Goal: Task Accomplishment & Management: Manage account settings

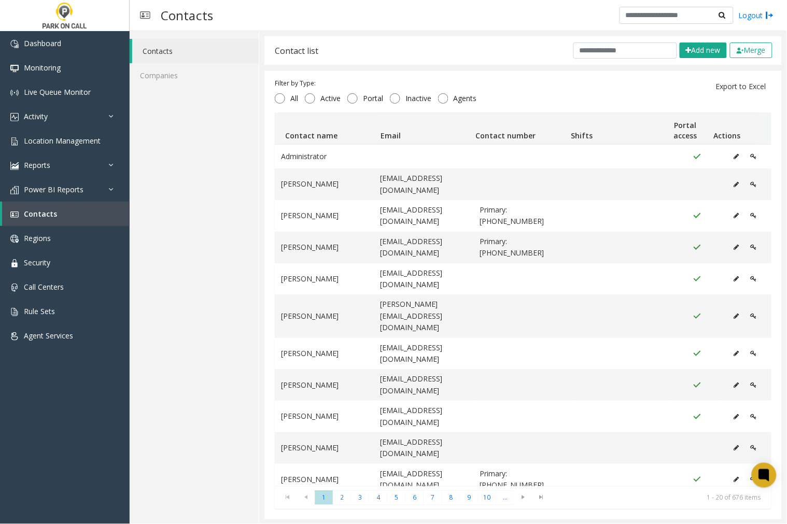
scroll to position [1, 0]
click at [693, 50] on button "Add new" at bounding box center [703, 50] width 47 height 16
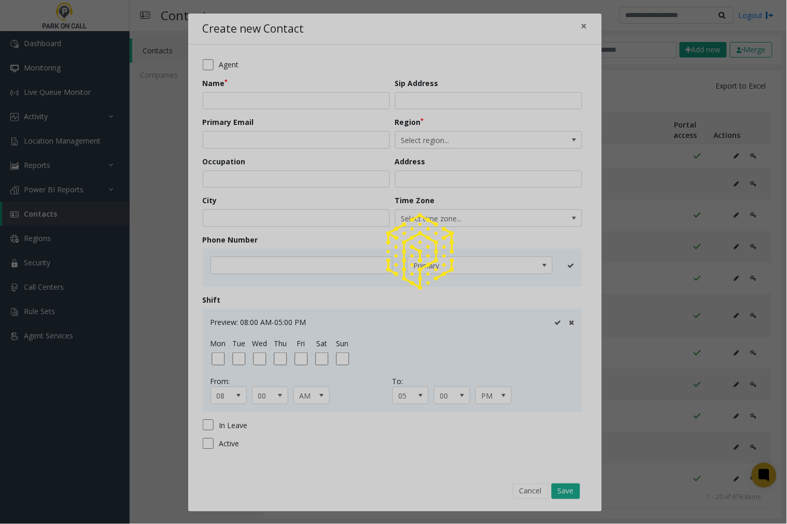
scroll to position [0, 0]
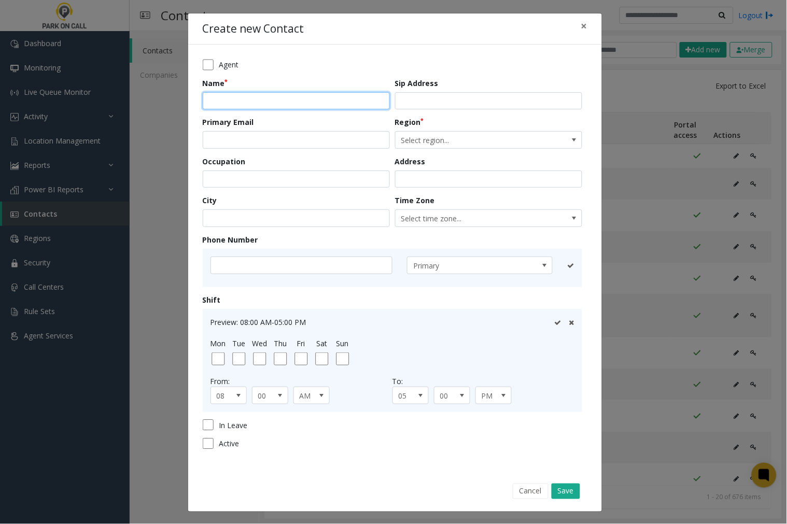
click at [221, 103] on input "text" at bounding box center [296, 101] width 187 height 18
type input "**********"
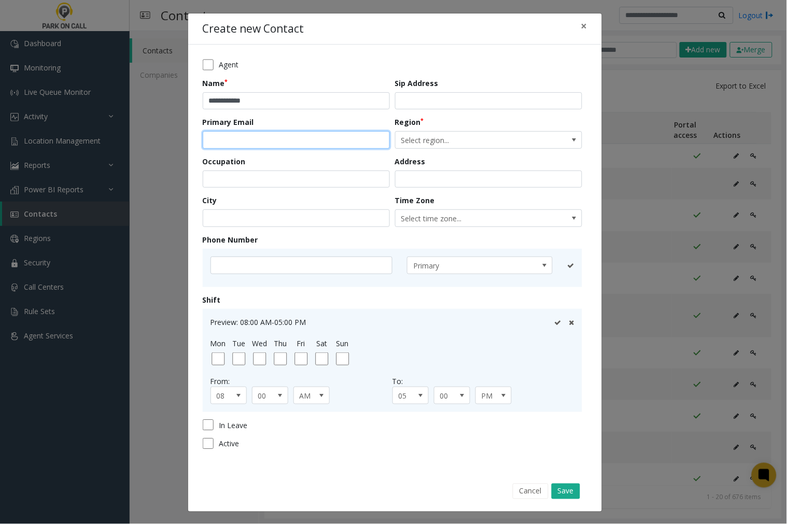
click at [320, 142] on input "email" at bounding box center [296, 140] width 187 height 18
paste input "**********"
type input "**********"
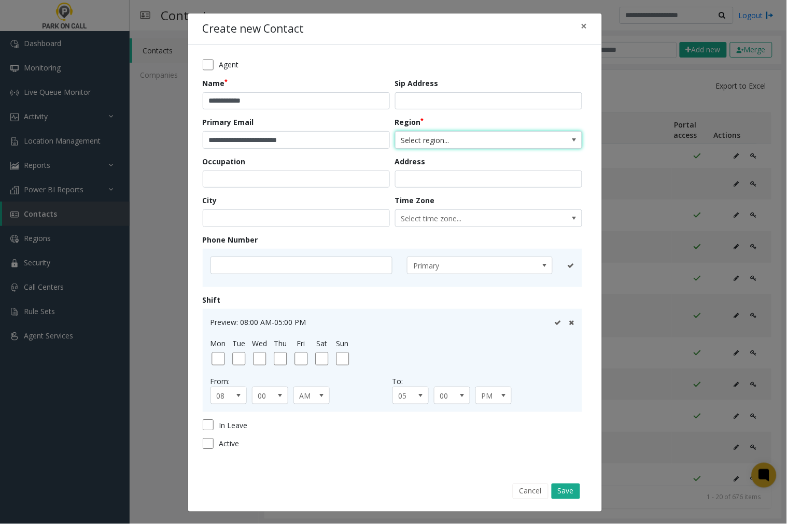
click at [567, 143] on span at bounding box center [574, 140] width 15 height 17
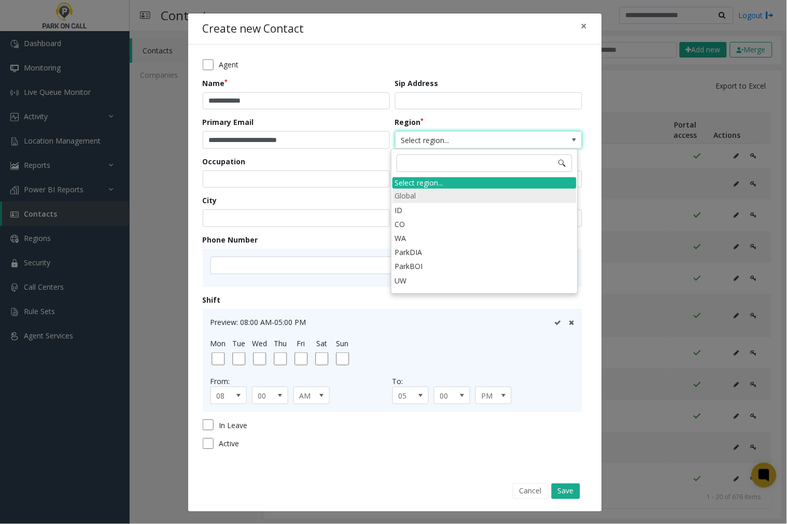
click at [416, 190] on li "Global" at bounding box center [484, 196] width 184 height 14
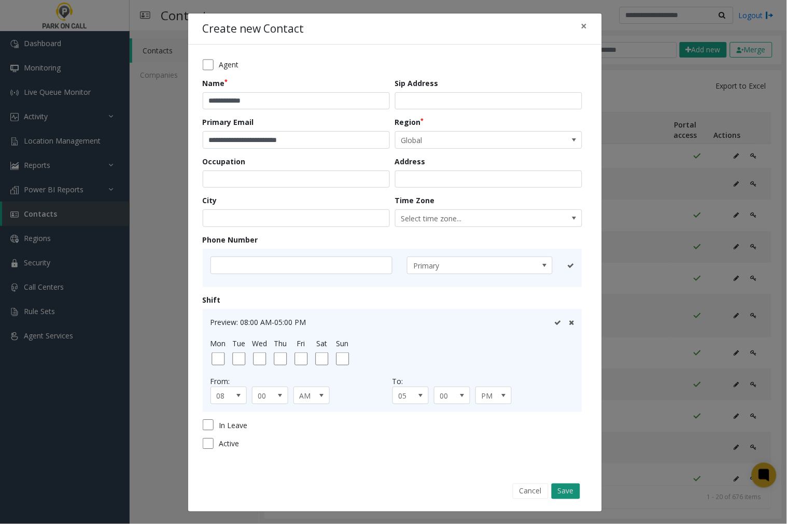
click at [565, 492] on button "Save" at bounding box center [565, 492] width 29 height 16
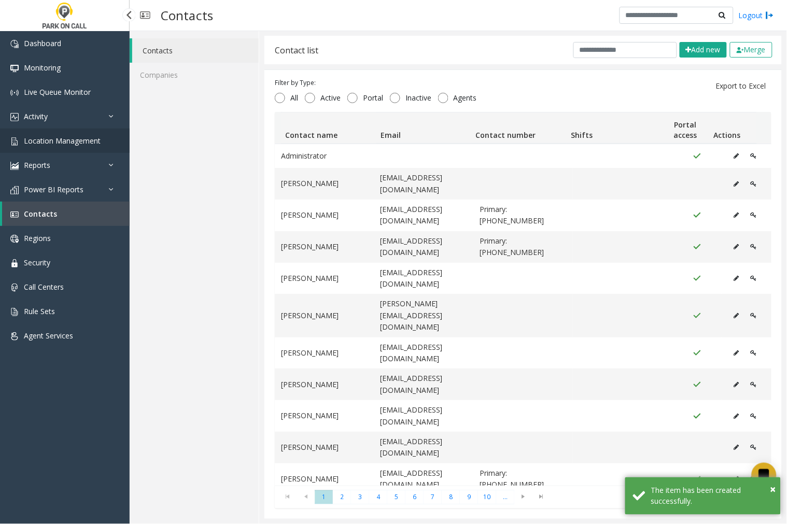
click at [45, 143] on span "Location Management" at bounding box center [62, 141] width 77 height 10
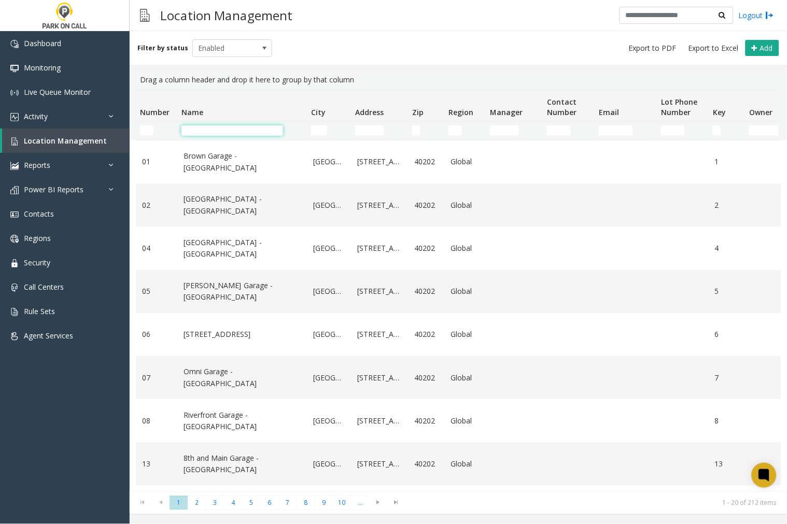
click at [229, 133] on input "Name Filter" at bounding box center [232, 130] width 102 height 10
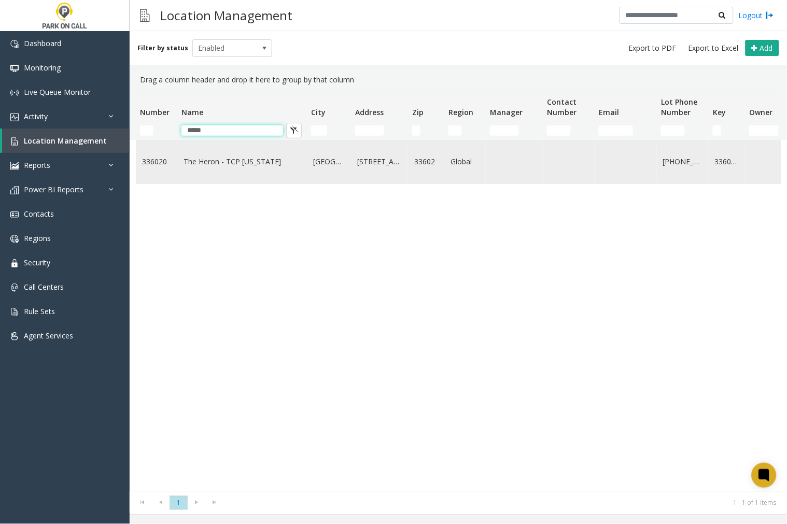
type input "*****"
click at [402, 163] on td "815 Water Street" at bounding box center [379, 161] width 57 height 43
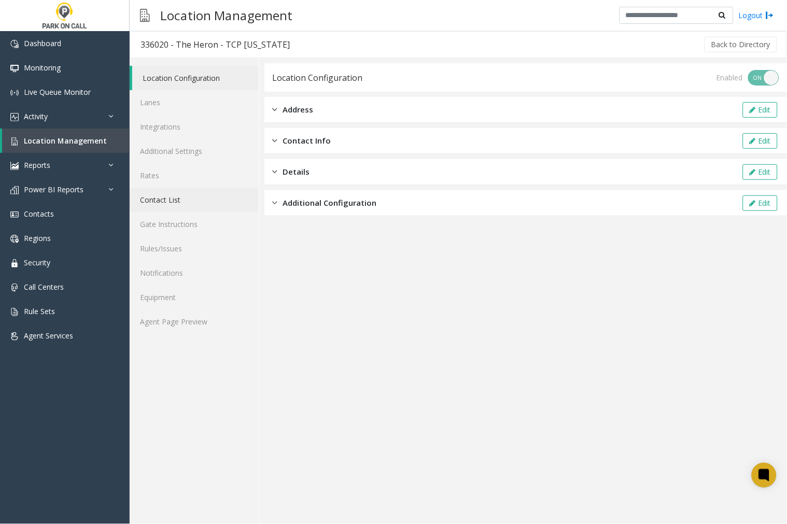
click at [172, 200] on link "Contact List" at bounding box center [194, 200] width 129 height 24
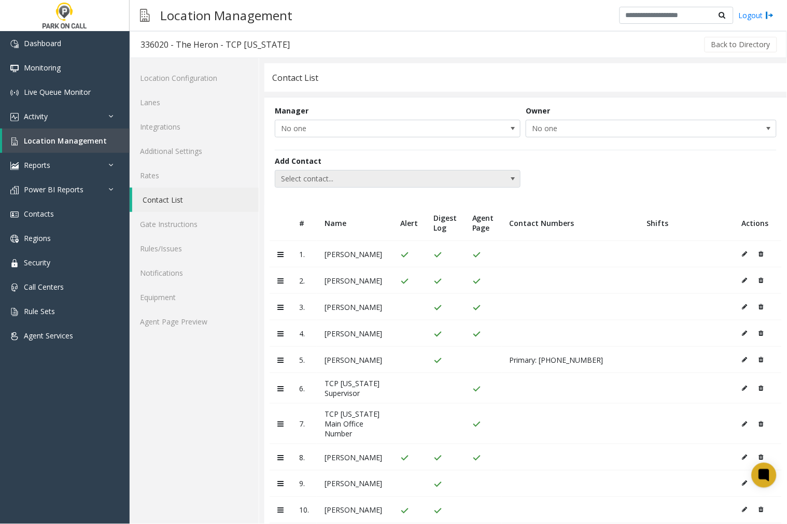
click at [508, 177] on span at bounding box center [512, 179] width 8 height 8
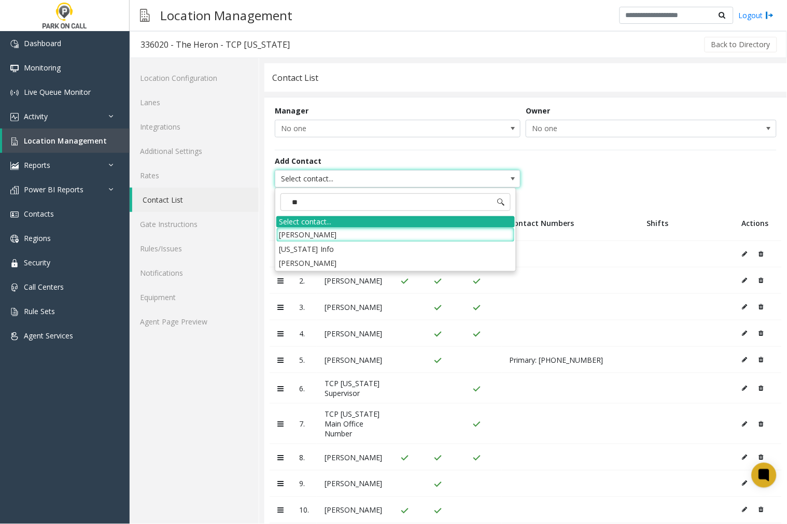
type input "***"
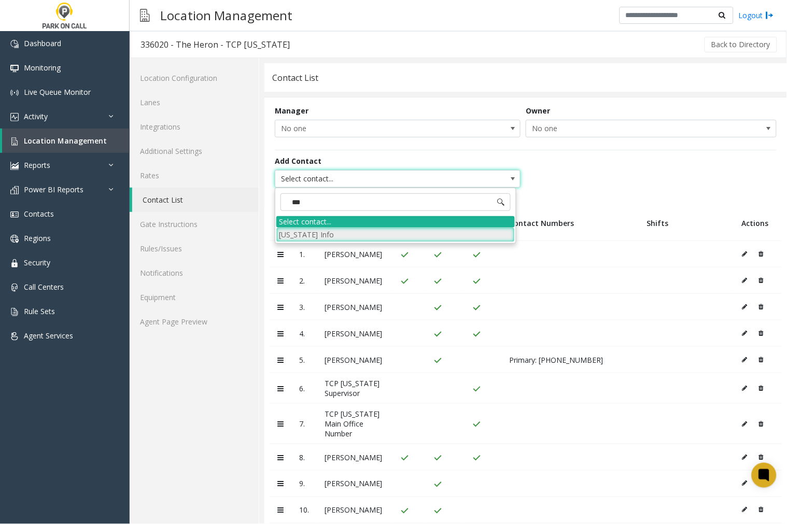
click at [317, 235] on li "Florida Info" at bounding box center [395, 235] width 238 height 14
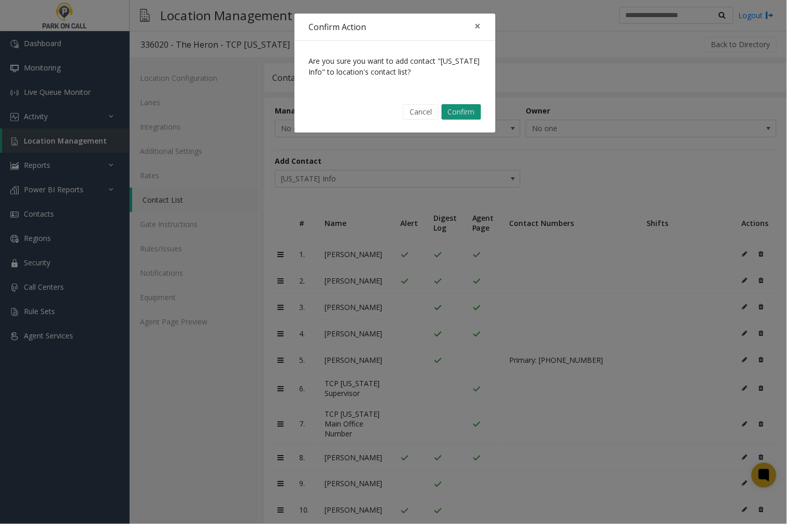
click at [465, 112] on button "Confirm" at bounding box center [461, 112] width 39 height 16
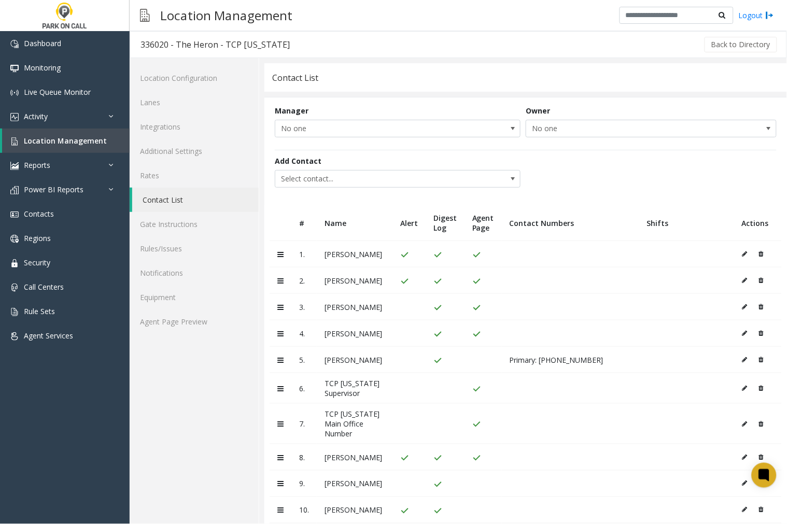
scroll to position [58, 0]
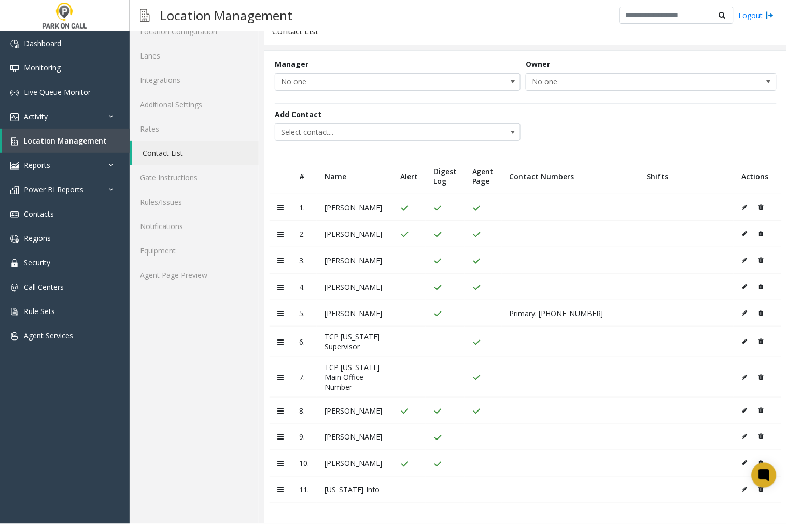
click at [742, 493] on icon at bounding box center [744, 490] width 5 height 6
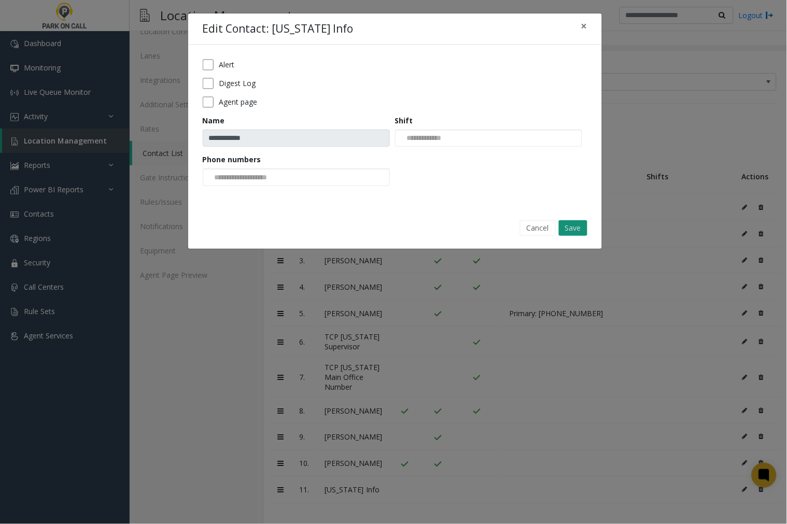
click at [573, 227] on button "Save" at bounding box center [573, 228] width 29 height 16
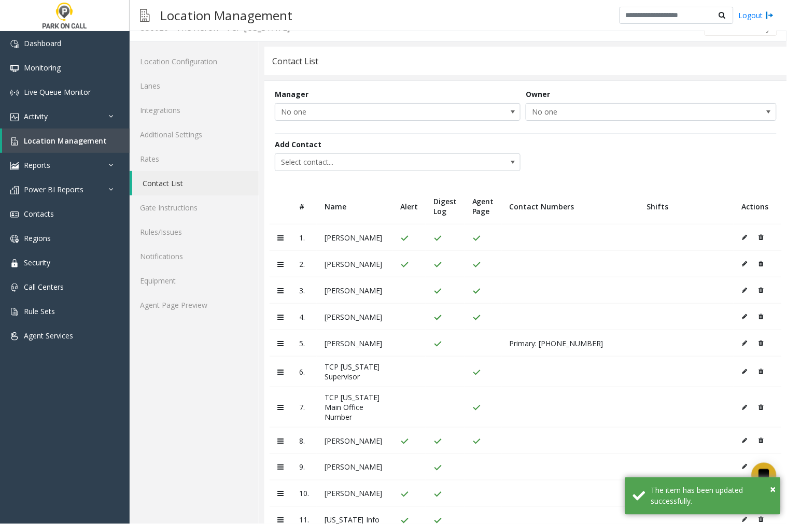
scroll to position [0, 0]
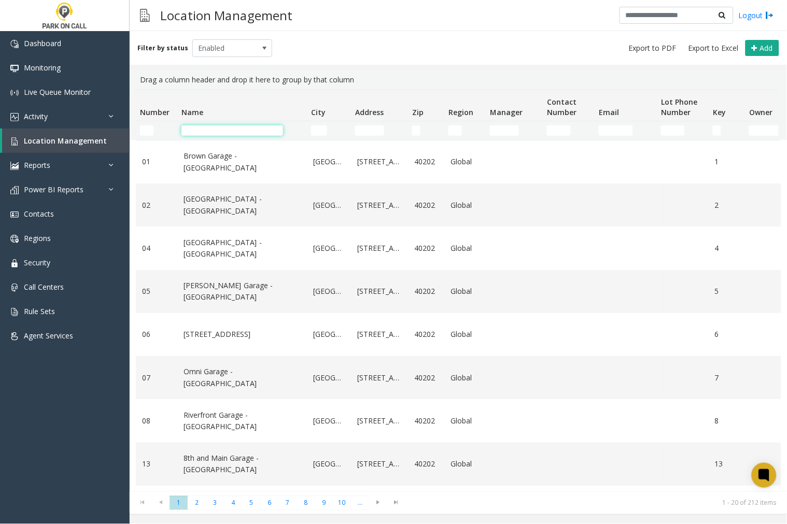
click at [227, 125] on input "Name Filter" at bounding box center [232, 130] width 102 height 10
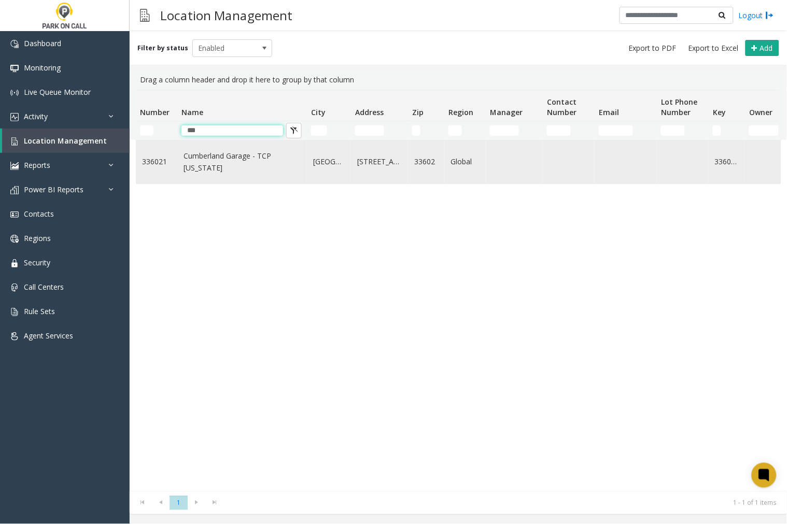
type input "***"
click at [238, 167] on link "Cumberland Garage - TCP [US_STATE]" at bounding box center [241, 161] width 117 height 23
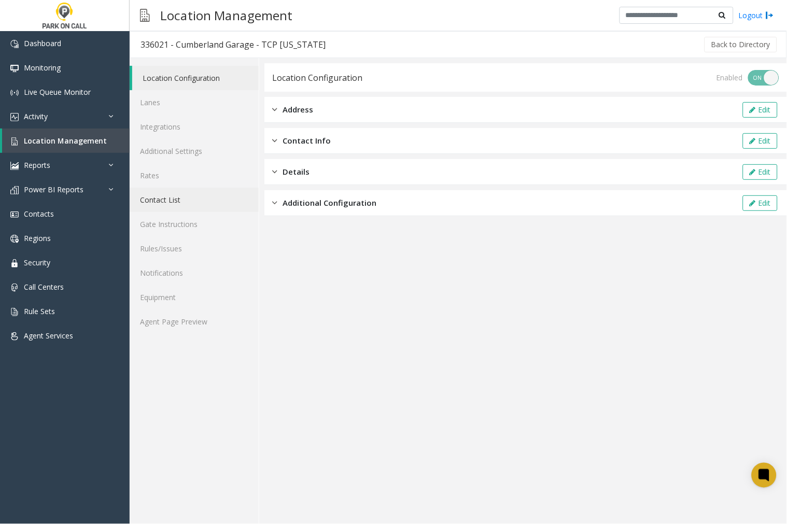
click at [155, 205] on link "Contact List" at bounding box center [194, 200] width 129 height 24
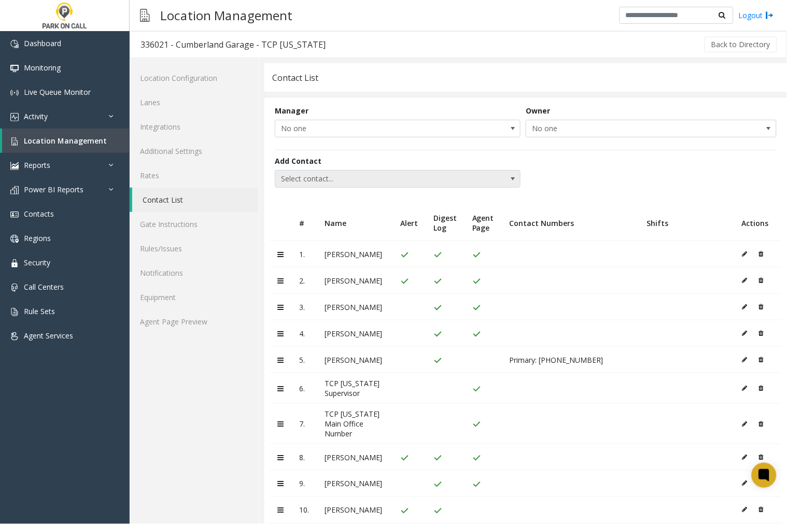
click at [510, 176] on span at bounding box center [512, 179] width 8 height 8
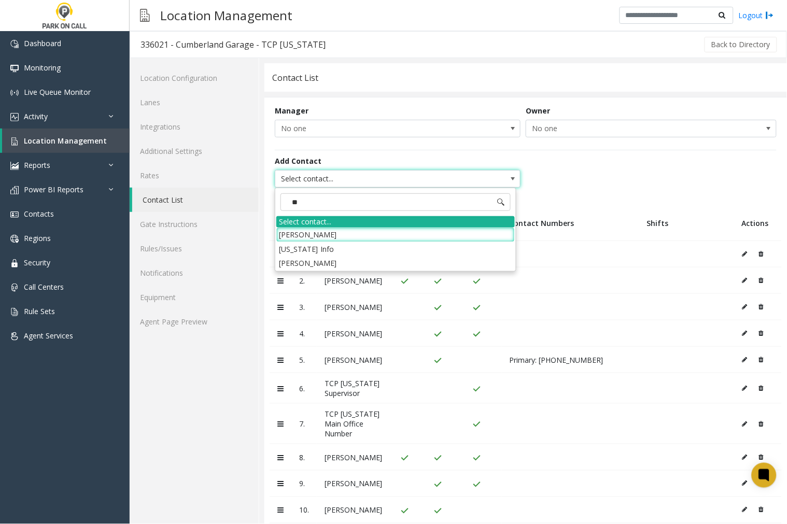
type input "***"
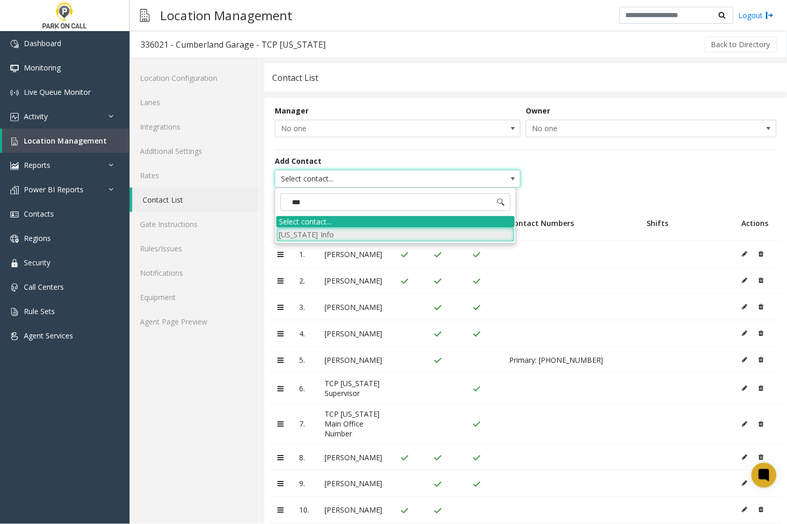
click at [322, 235] on li "Florida Info" at bounding box center [395, 235] width 238 height 14
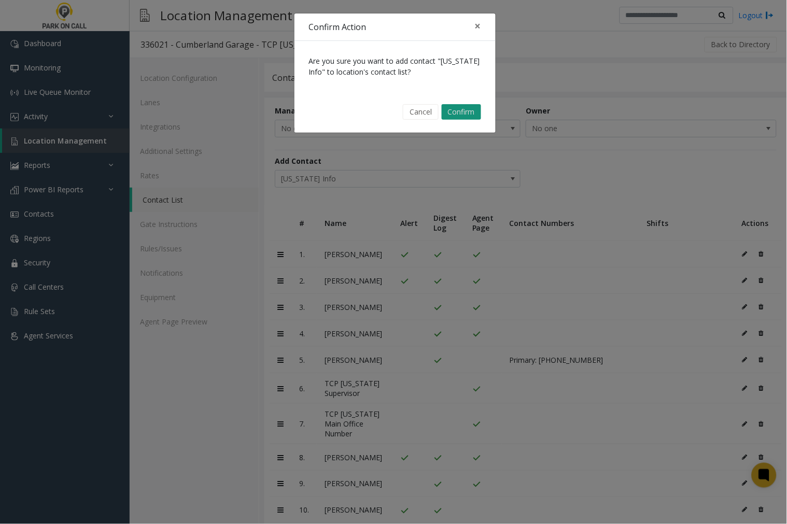
click at [458, 109] on button "Confirm" at bounding box center [461, 112] width 39 height 16
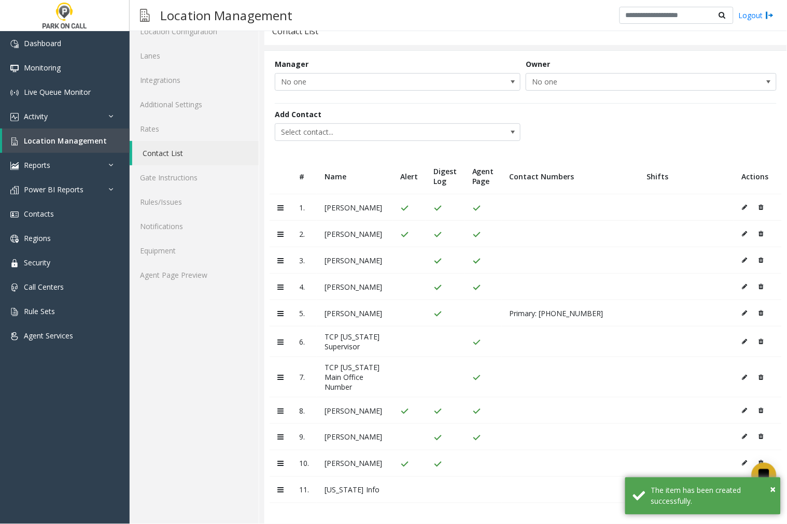
scroll to position [64, 0]
click at [771, 487] on span "×" at bounding box center [773, 490] width 6 height 14
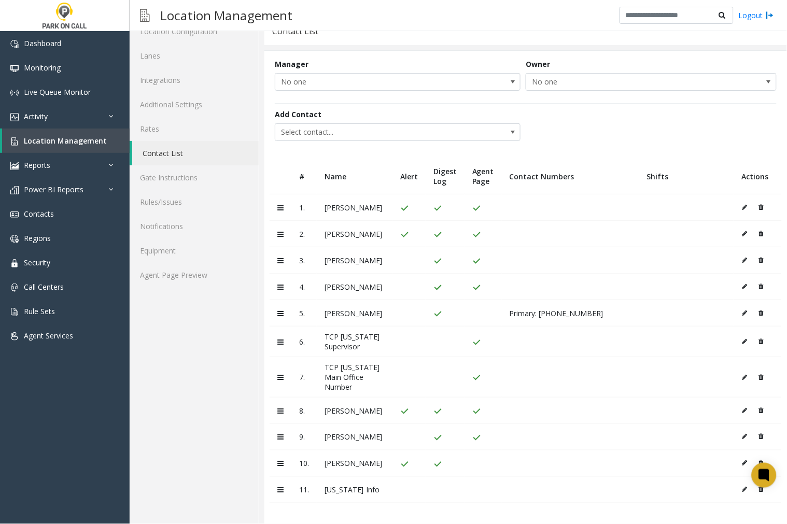
click at [742, 488] on icon at bounding box center [744, 490] width 5 height 6
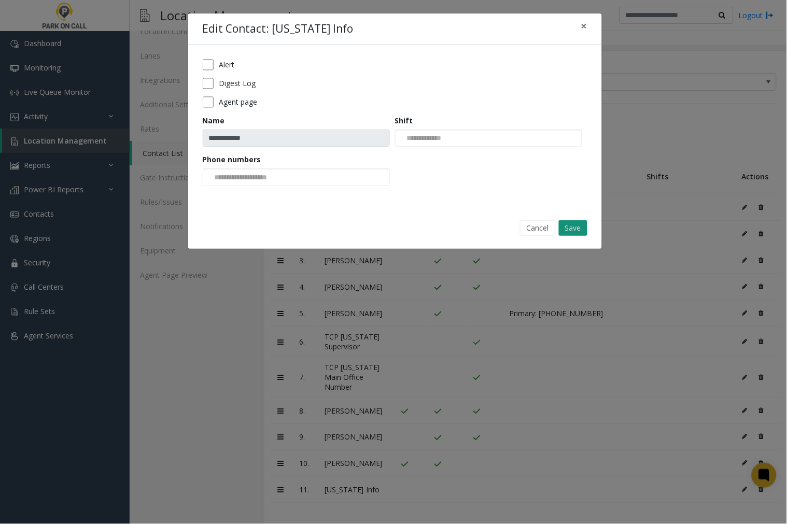
click at [567, 230] on button "Save" at bounding box center [573, 228] width 29 height 16
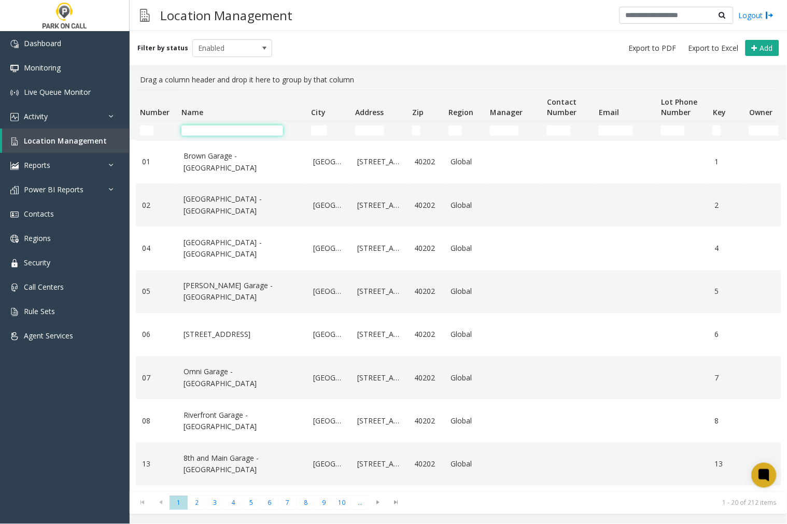
click at [206, 130] on input "Name Filter" at bounding box center [232, 130] width 102 height 10
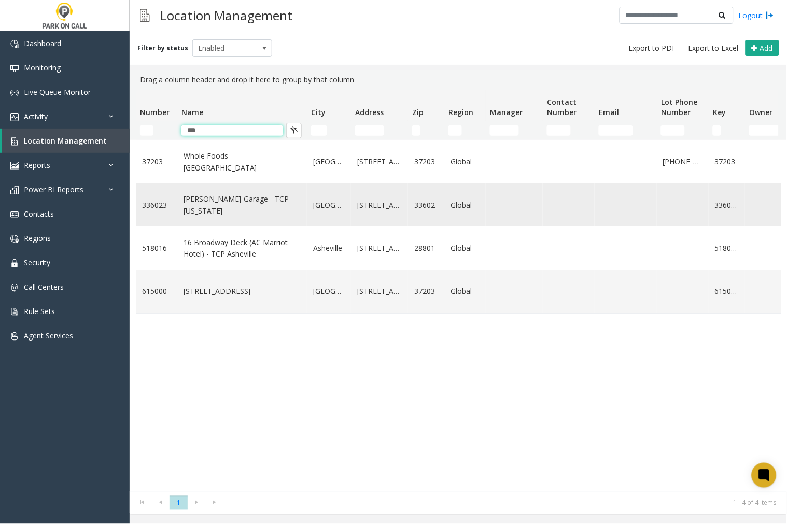
type input "***"
click at [239, 209] on link "[PERSON_NAME] Garage - TCP [US_STATE]" at bounding box center [241, 204] width 117 height 23
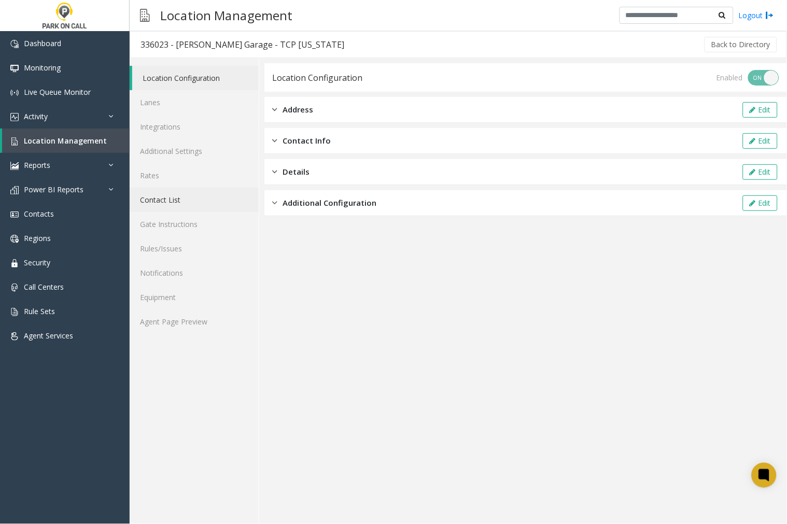
click at [162, 199] on link "Contact List" at bounding box center [194, 200] width 129 height 24
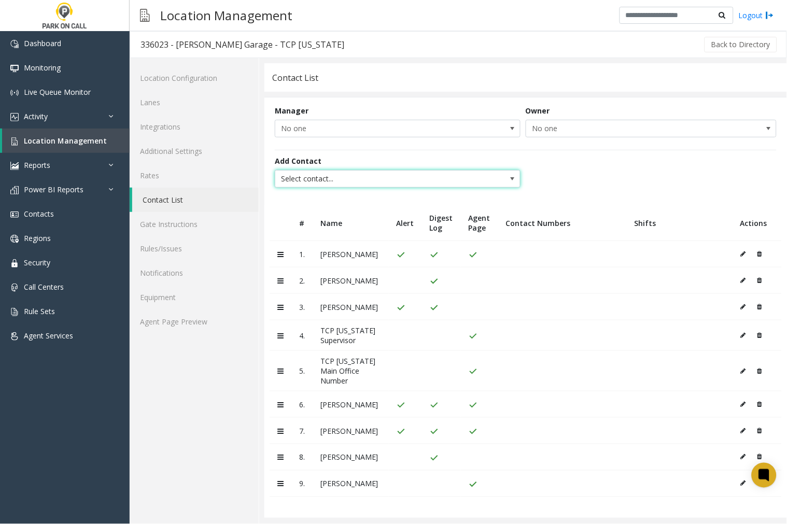
click at [512, 177] on span at bounding box center [512, 179] width 8 height 8
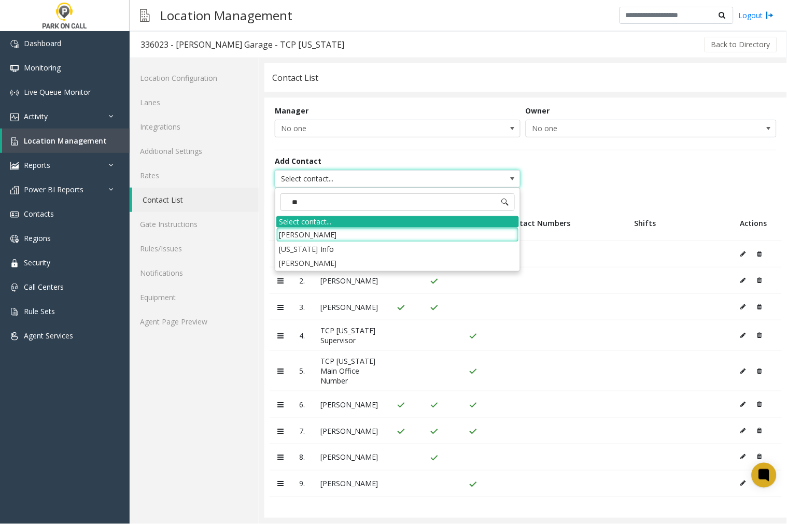
type input "***"
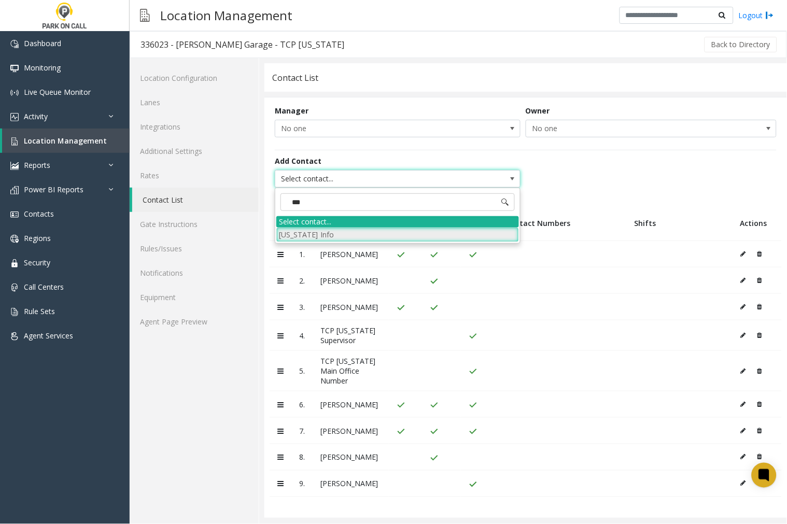
click at [385, 232] on li "Florida Info" at bounding box center [397, 235] width 243 height 14
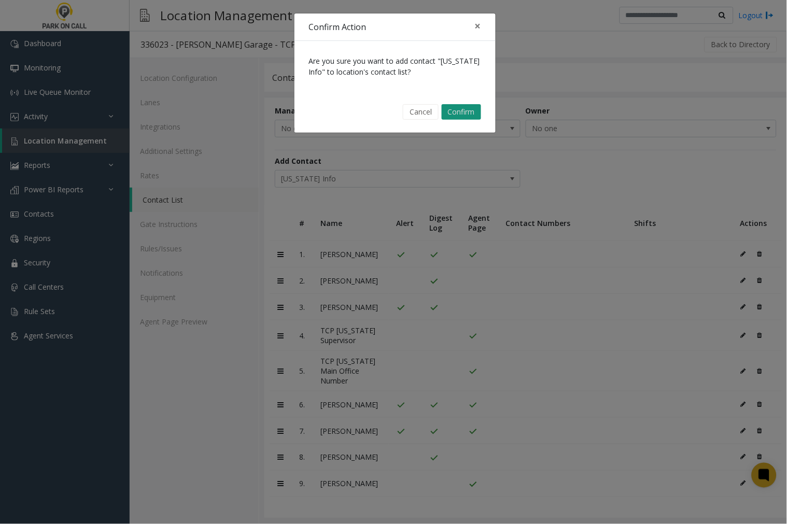
click at [467, 109] on button "Confirm" at bounding box center [461, 112] width 39 height 16
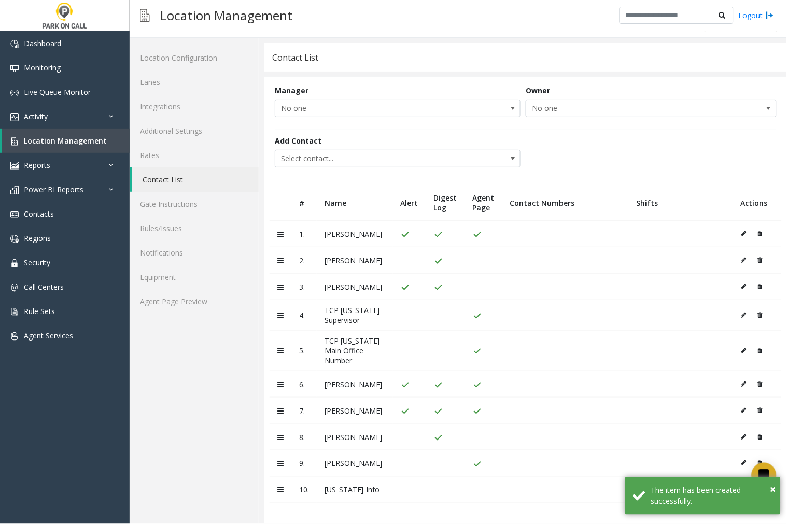
scroll to position [34, 0]
click at [607, 489] on td at bounding box center [565, 490] width 126 height 26
click at [770, 488] on span "×" at bounding box center [773, 490] width 6 height 14
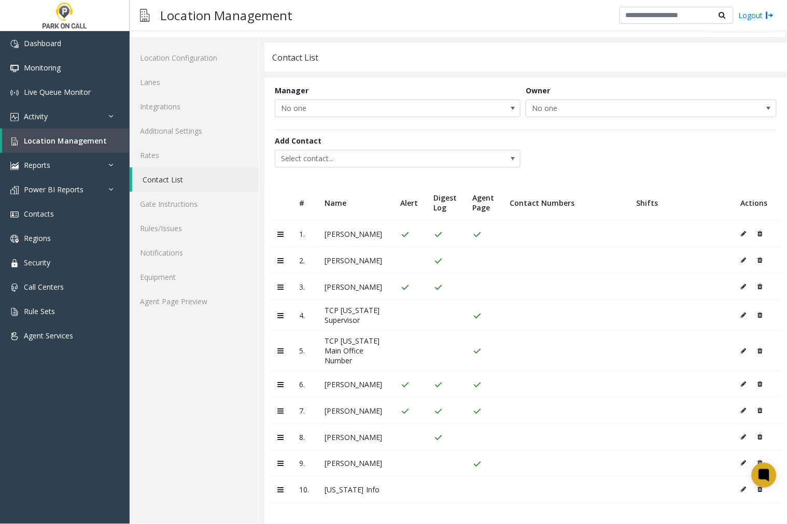
click at [741, 489] on icon at bounding box center [743, 490] width 5 height 6
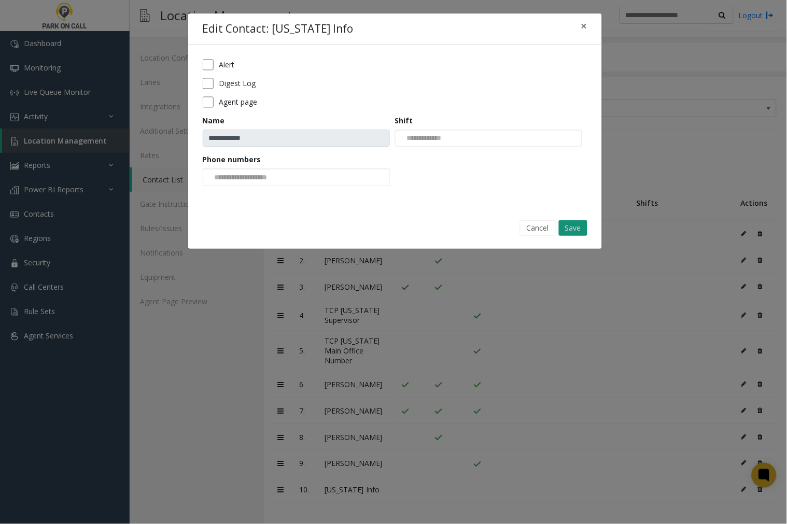
click at [567, 225] on button "Save" at bounding box center [573, 228] width 29 height 16
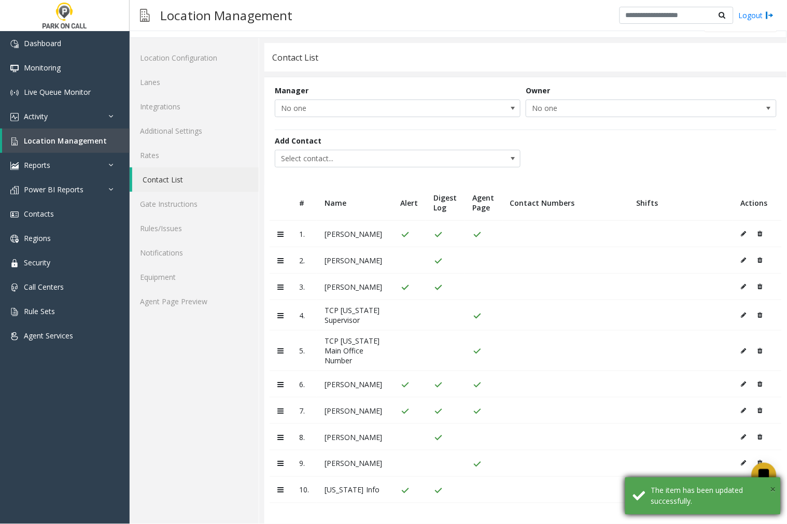
click at [772, 489] on span "×" at bounding box center [773, 490] width 6 height 14
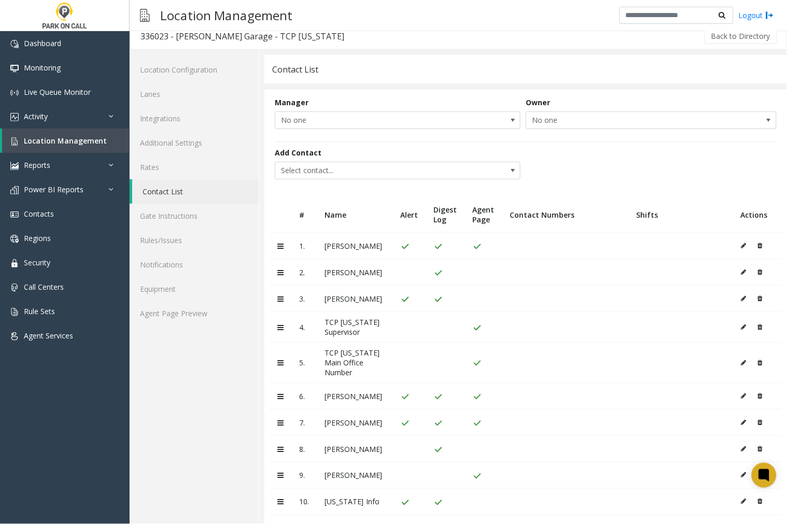
scroll to position [0, 0]
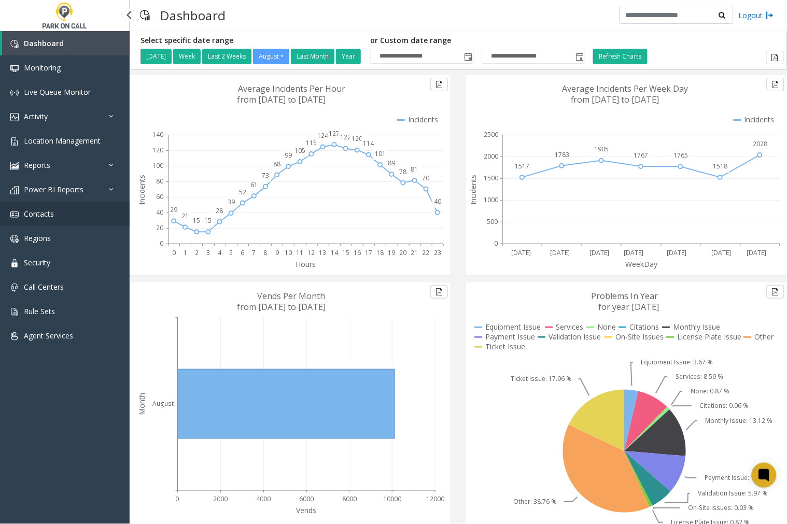
click at [44, 214] on span "Contacts" at bounding box center [39, 214] width 30 height 10
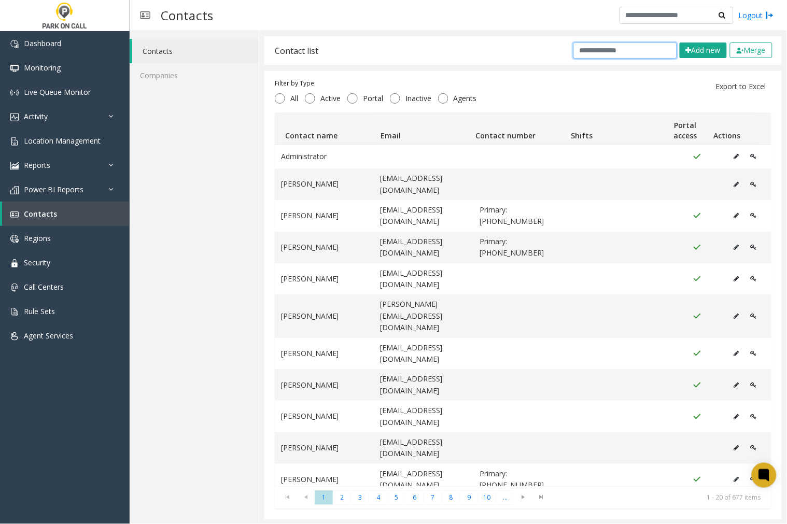
click at [573, 52] on input "text" at bounding box center [625, 51] width 104 height 16
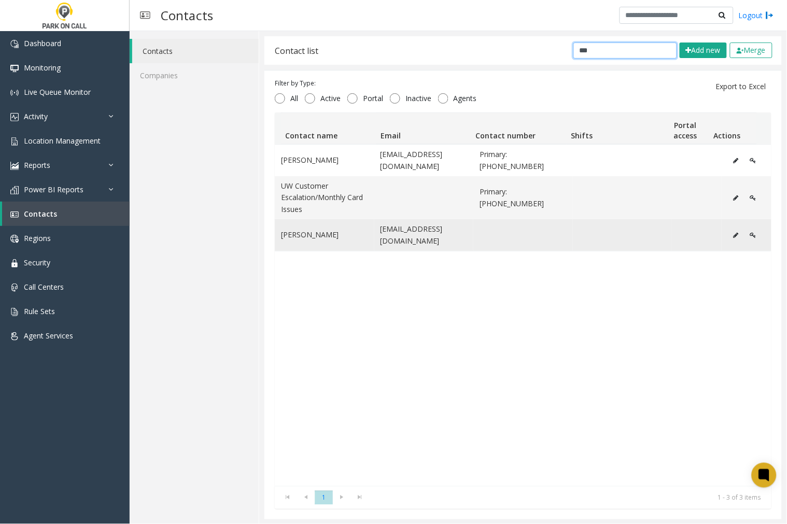
type input "***"
click at [355, 242] on td "[PERSON_NAME]" at bounding box center [325, 235] width 100 height 32
click at [733, 234] on icon "Data table" at bounding box center [735, 235] width 5 height 6
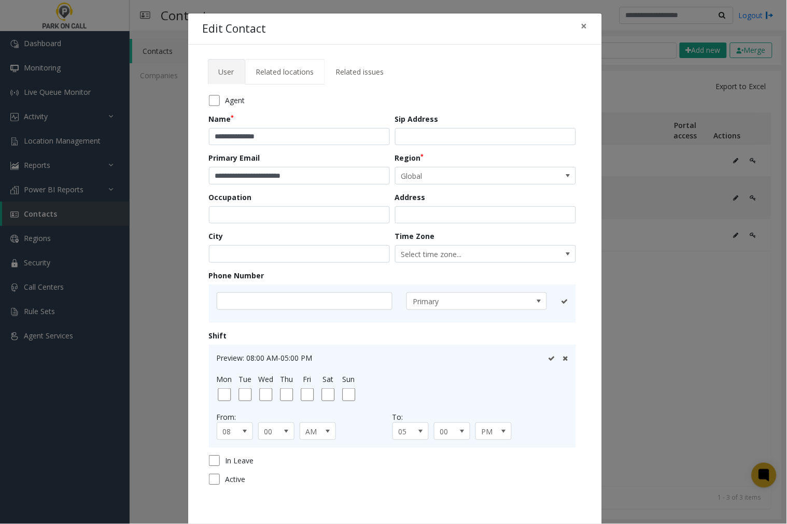
click at [292, 75] on span "Related locations" at bounding box center [285, 72] width 58 height 10
